Goal: Check status: Check status

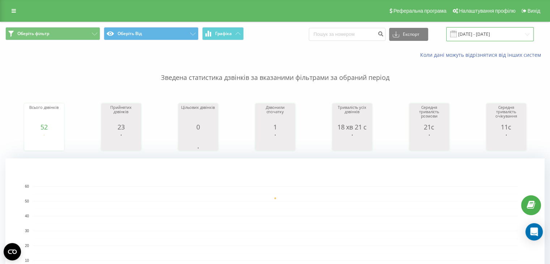
click at [507, 31] on input "21.08.2025 - 21.08.2025" at bounding box center [491, 34] width 88 height 14
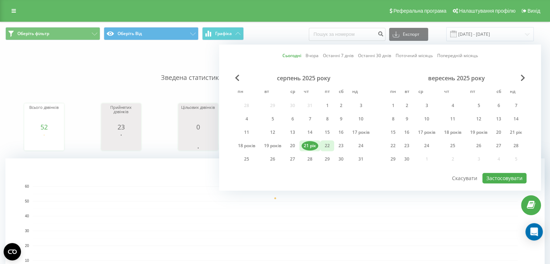
click at [325, 144] on font "22" at bounding box center [327, 146] width 5 height 6
click at [508, 177] on font "Застосовувати" at bounding box center [505, 178] width 36 height 7
type input "[DATE] - [DATE]"
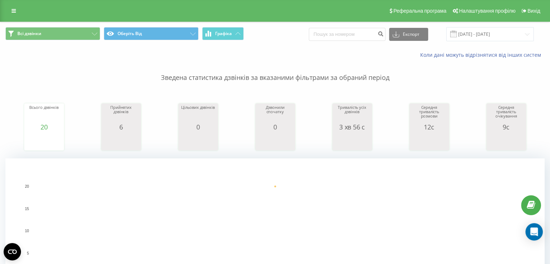
click at [371, 210] on rect "A chart." at bounding box center [276, 230] width 486 height 89
